Goal: Information Seeking & Learning: Check status

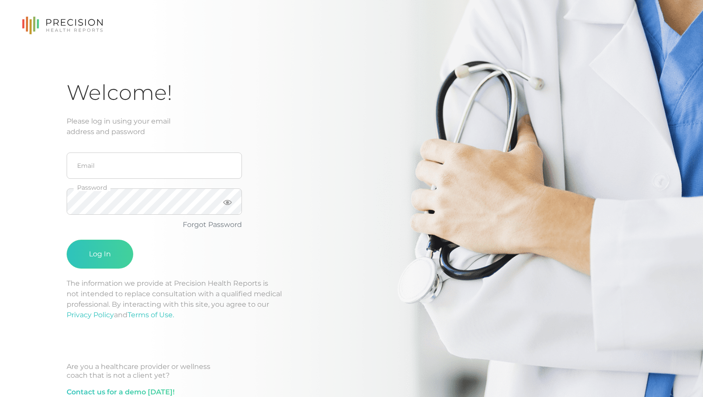
drag, startPoint x: 119, startPoint y: 181, endPoint x: 124, endPoint y: 167, distance: 15.2
click at [119, 181] on fieldset "Email" at bounding box center [154, 166] width 175 height 36
type input "effendi621@gmail.com"
click at [100, 254] on button "Log In" at bounding box center [100, 254] width 67 height 29
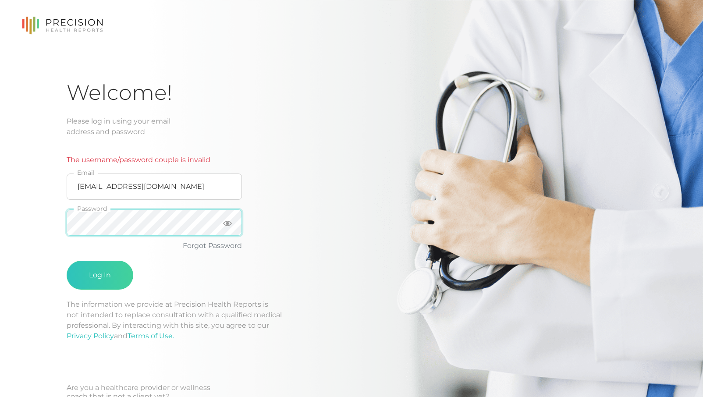
click at [100, 275] on button "Log In" at bounding box center [100, 275] width 67 height 29
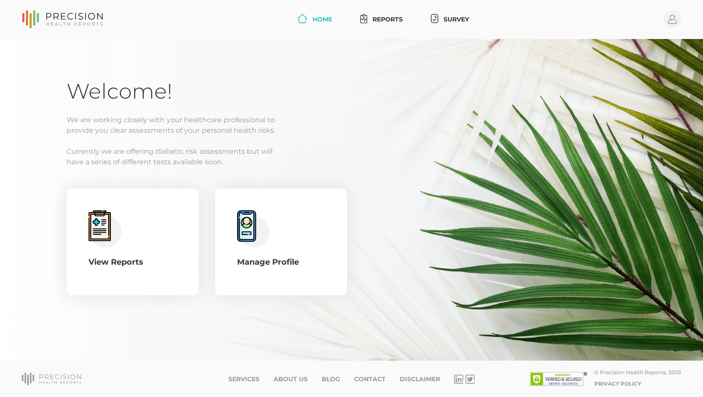
drag, startPoint x: 52, startPoint y: 233, endPoint x: 64, endPoint y: 239, distance: 13.3
click at [53, 233] on div "Welcome! We are working closely with your healthcare professional to provide yo…" at bounding box center [351, 200] width 703 height 322
click at [91, 250] on div "View Reports" at bounding box center [132, 241] width 88 height 63
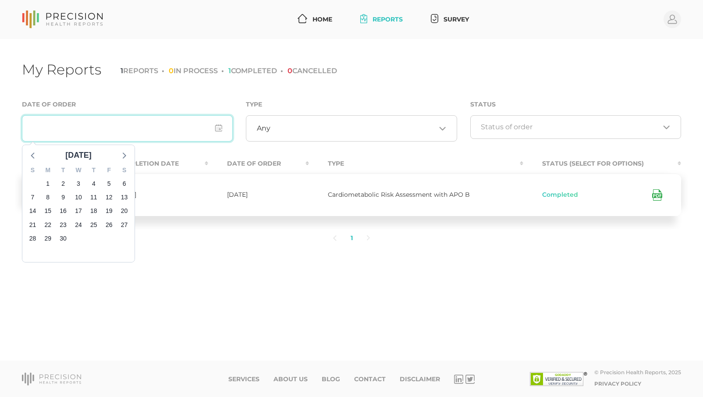
click at [178, 134] on input "input" at bounding box center [127, 128] width 211 height 26
click at [141, 91] on div "My Reports 1 REPORTS 0 IN PROCESS 1 COMPLETED 0 CANCELLED Date of Order Septemb…" at bounding box center [351, 200] width 703 height 322
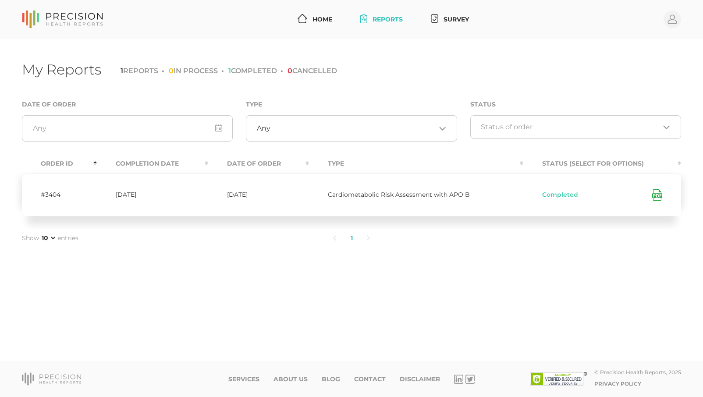
click at [151, 91] on div "My Reports 1 REPORTS 0 IN PROCESS 1 COMPLETED 0 CANCELLED Date of Order Type An…" at bounding box center [351, 200] width 703 height 322
click at [145, 71] on li "1 REPORTS" at bounding box center [139, 71] width 38 height 8
click at [121, 70] on span "1" at bounding box center [121, 71] width 3 height 8
drag, startPoint x: 129, startPoint y: 137, endPoint x: 168, endPoint y: 134, distance: 39.1
click at [129, 136] on input "input" at bounding box center [127, 128] width 211 height 26
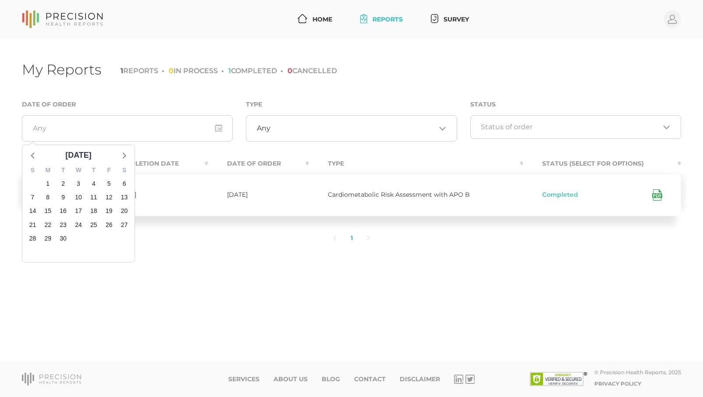
click at [222, 244] on ul "1" at bounding box center [351, 238] width 439 height 18
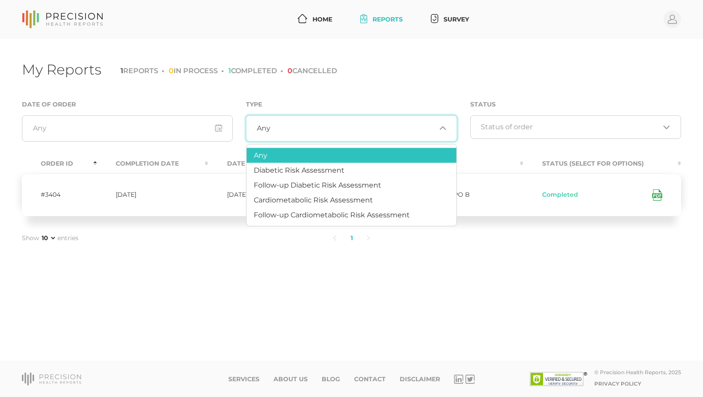
click at [290, 137] on div "Any Loading..." at bounding box center [351, 128] width 211 height 26
click at [299, 200] on span "Cardiometabolic Risk Assessment" at bounding box center [313, 199] width 119 height 8
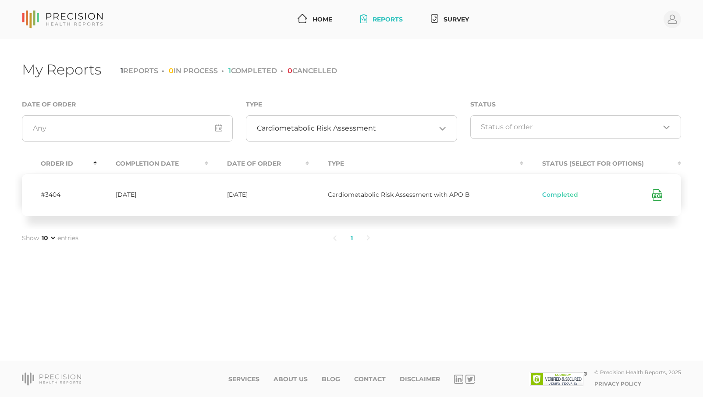
click at [654, 197] on icon at bounding box center [657, 194] width 10 height 11
